Goal: Task Accomplishment & Management: Complete application form

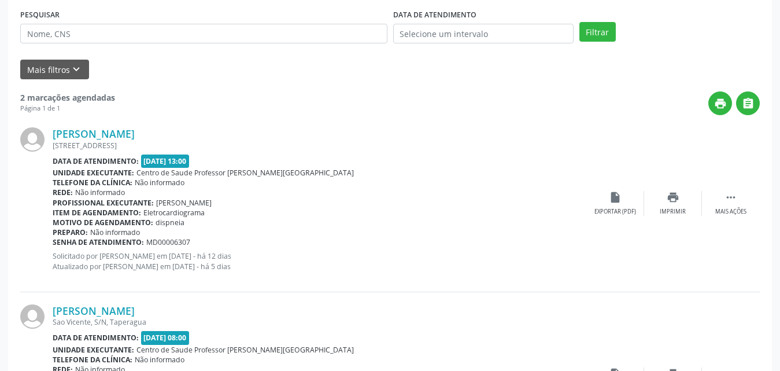
scroll to position [123, 0]
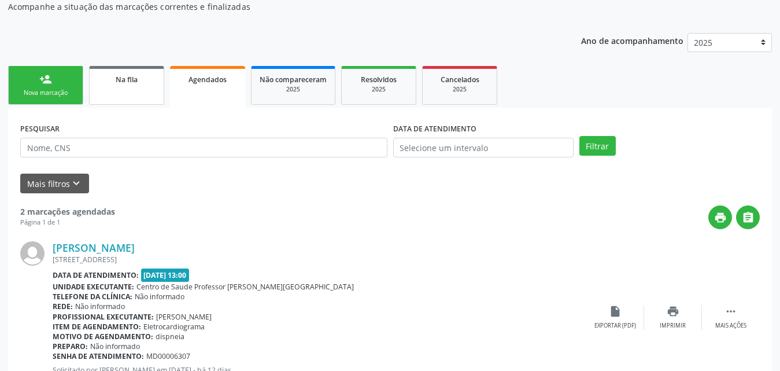
click at [147, 82] on div "Na fila" at bounding box center [127, 79] width 58 height 12
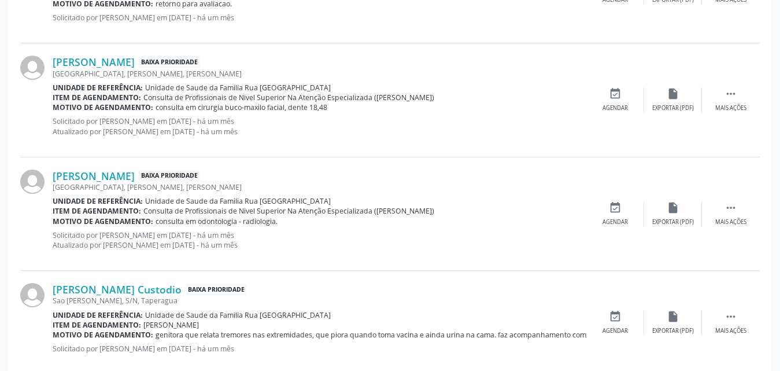
scroll to position [1618, 0]
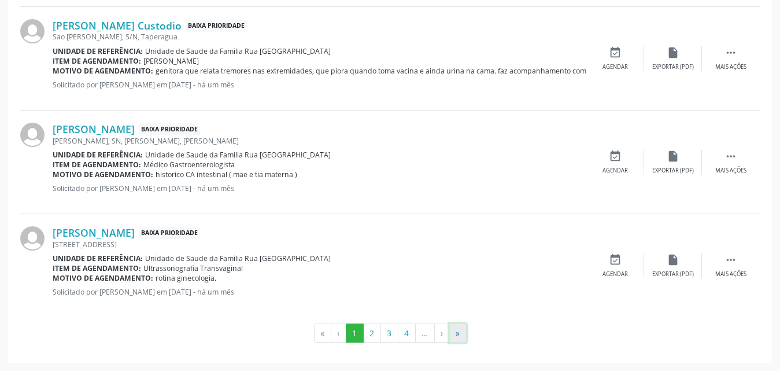
click at [459, 331] on button "»" at bounding box center [457, 333] width 17 height 20
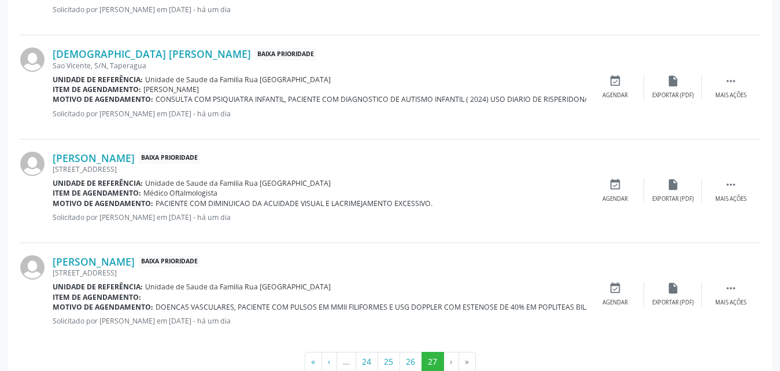
scroll to position [449, 0]
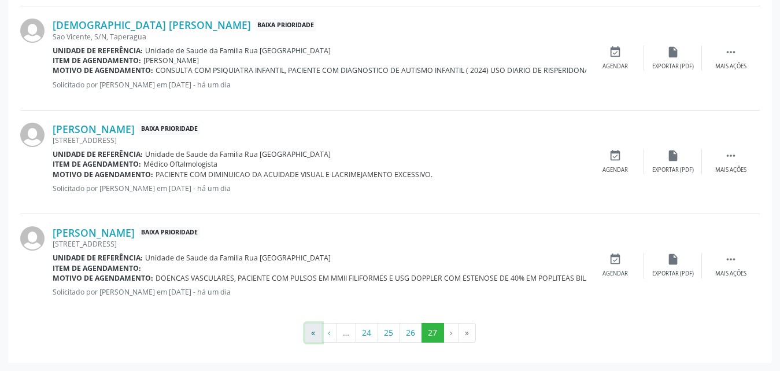
click at [309, 334] on button "«" at bounding box center [313, 333] width 17 height 20
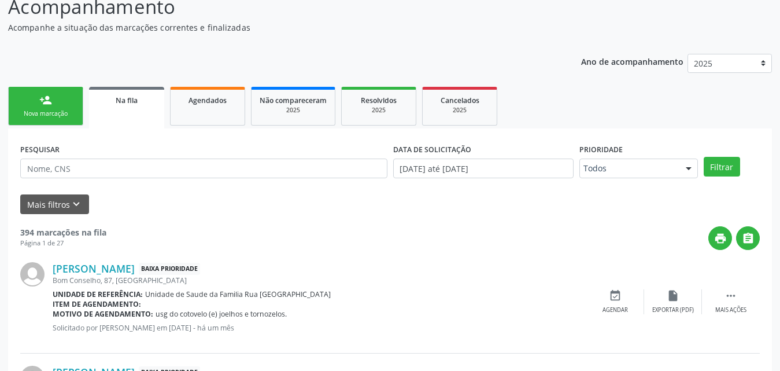
scroll to position [0, 0]
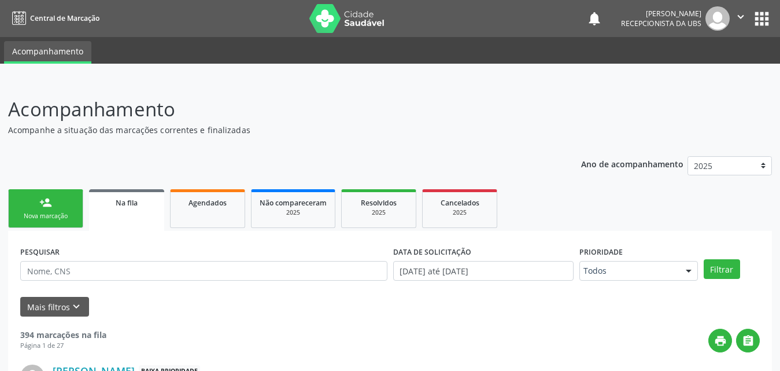
click at [31, 214] on div "Nova marcação" at bounding box center [46, 216] width 58 height 9
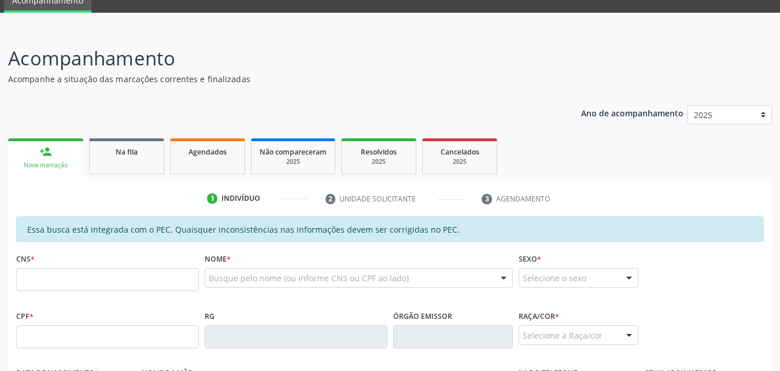
scroll to position [58, 0]
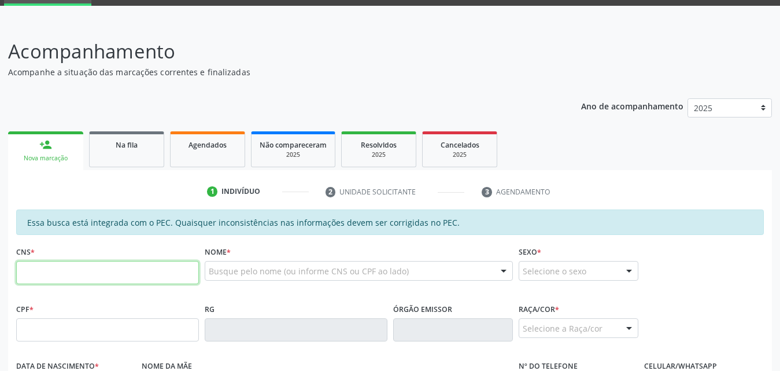
click at [148, 269] on input "text" at bounding box center [107, 272] width 183 height 23
type input "700 5017 5332 9051"
type input "132.871.704-65"
type input "[DATE]"
type input "[PERSON_NAME]"
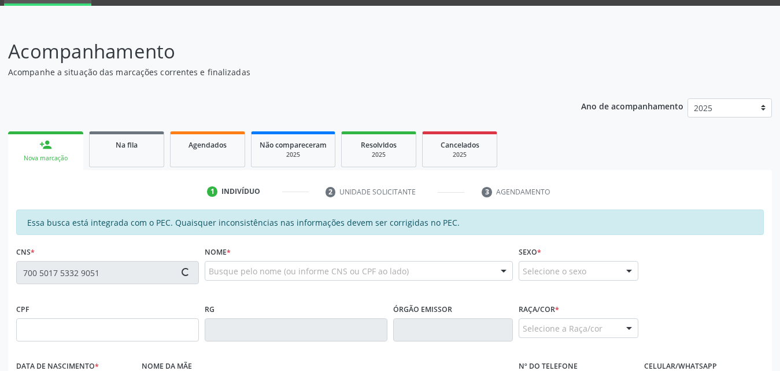
type input "[PHONE_NUMBER]"
type input "12"
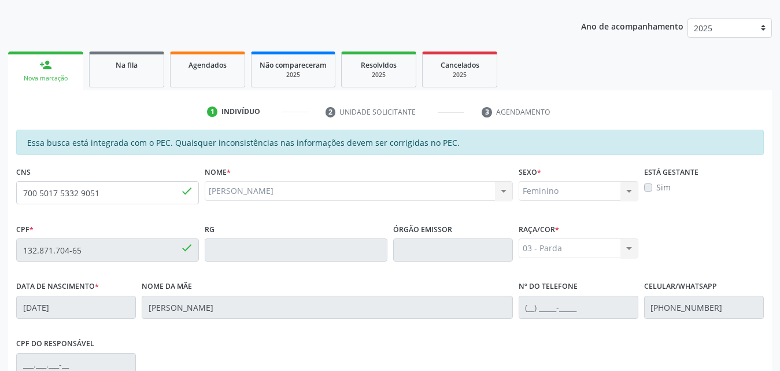
scroll to position [132, 0]
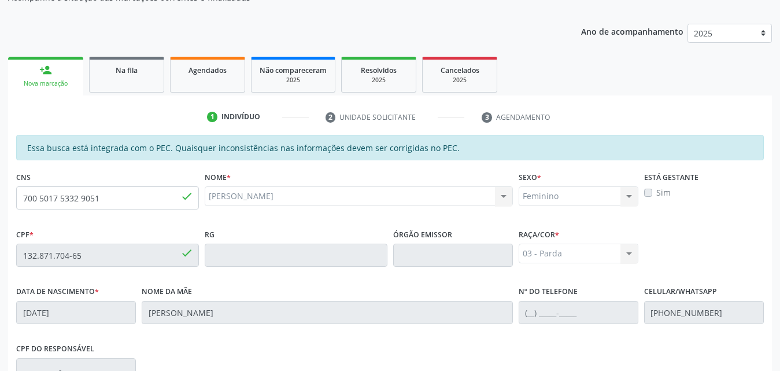
click at [656, 193] on label "Sim" at bounding box center [663, 192] width 14 height 12
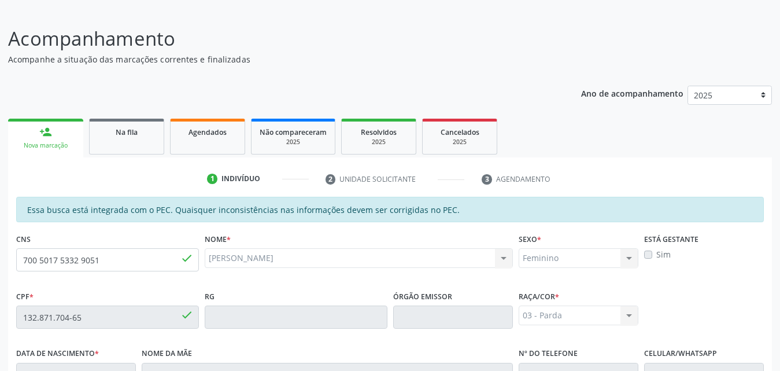
scroll to position [0, 0]
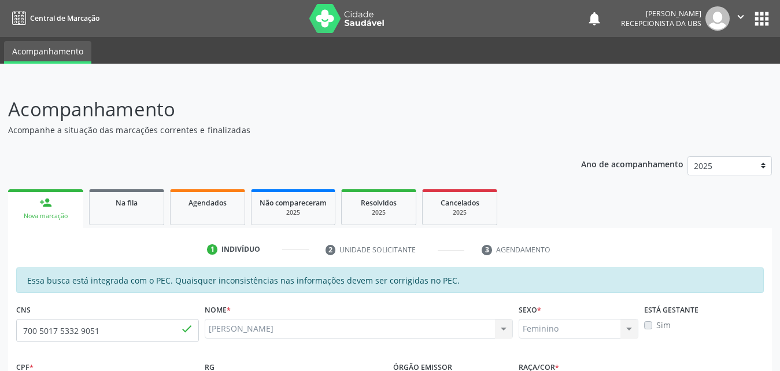
click at [737, 19] on icon "" at bounding box center [740, 16] width 13 height 13
click at [704, 71] on link "Sair" at bounding box center [711, 70] width 80 height 16
